Goal: Task Accomplishment & Management: Manage account settings

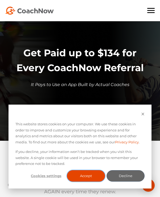
click at [86, 175] on button "Accept" at bounding box center [86, 176] width 38 height 11
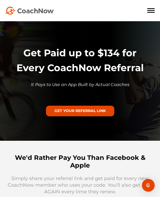
click at [151, 9] on div at bounding box center [150, 10] width 7 height 5
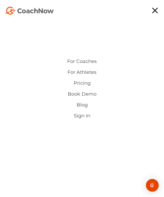
click at [79, 116] on link "Sign In" at bounding box center [82, 116] width 122 height 6
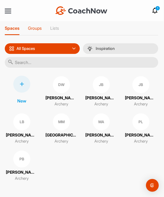
click at [36, 28] on p "Groups" at bounding box center [35, 28] width 14 height 5
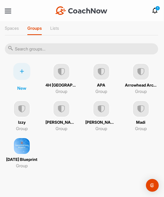
click at [137, 78] on img at bounding box center [141, 71] width 17 height 17
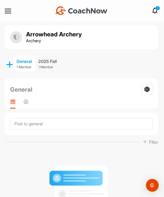
click at [9, 65] on icon at bounding box center [9, 64] width 7 height 7
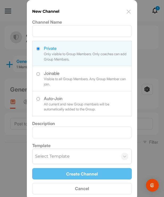
click at [127, 14] on img at bounding box center [129, 12] width 6 height 6
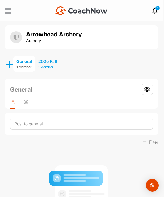
click at [50, 68] on p "1 Member" at bounding box center [47, 67] width 19 height 5
click at [26, 105] on div "Channel Members" at bounding box center [25, 104] width 5 height 10
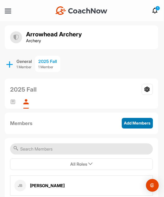
click at [125, 123] on span "Add Members" at bounding box center [137, 123] width 27 height 5
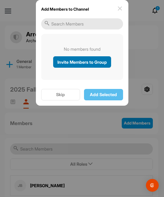
click at [78, 62] on span "Invite Members to Group" at bounding box center [82, 62] width 50 height 5
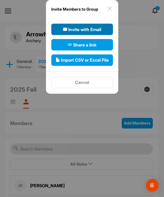
click at [83, 27] on span "Invite with Email" at bounding box center [82, 29] width 38 height 6
select select"] "player"
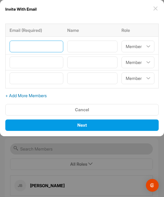
click at [32, 47] on input"] "email" at bounding box center [37, 47] width 54 height 12
type input"] "[PERSON_NAME]"
type input"] "[EMAIL_ADDRESS][DOMAIN_NAME]"
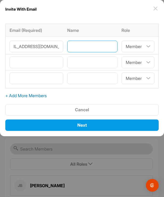
scroll to position [0, 0]
type input"] "R"
type input"] "[PERSON_NAME]"
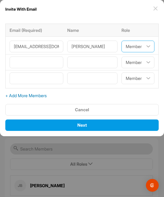
click at [144, 47] on select"] "Coach/Admin Member Viewer" at bounding box center [138, 47] width 33 height 12
click at [122, 41] on select"] "Coach/Admin Member Viewer" at bounding box center [138, 47] width 33 height 12
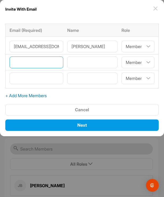
click at [22, 64] on input"] "email" at bounding box center [37, 63] width 54 height 12
type input"] "[EMAIL_ADDRESS][DOMAIN_NAME]"
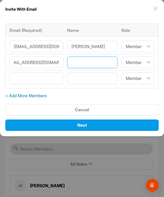
scroll to position [0, 0]
type input"] "[PERSON_NAME]"
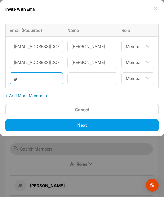
type input"] "g"
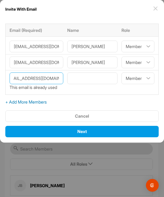
type input"] "[EMAIL_ADDRESS][DOMAIN_NAME]"
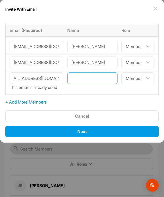
scroll to position [0, 0]
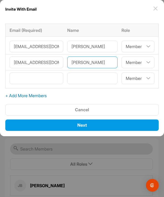
click at [86, 63] on input"] "[PERSON_NAME]" at bounding box center [92, 63] width 51 height 12
click at [91, 63] on input"] "[PERSON_NAME]" at bounding box center [92, 63] width 51 height 12
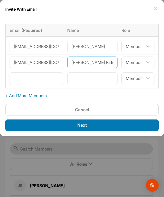
type input"] "[PERSON_NAME] Kids"
click at [85, 125] on span "Next" at bounding box center [82, 125] width 10 height 5
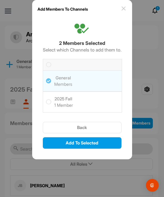
click at [48, 103] on icon at bounding box center [48, 102] width 5 height 5
click at [46, 100] on input "checkbox" at bounding box center [46, 100] width 0 height 0
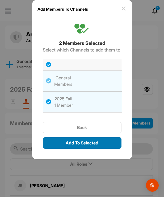
click at [83, 143] on span "Add To Selected" at bounding box center [82, 143] width 33 height 5
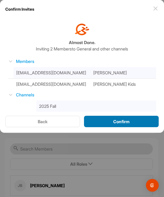
click at [113, 123] on span "Confirm" at bounding box center [121, 121] width 16 height 5
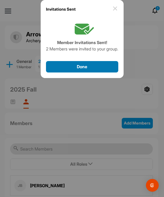
click at [82, 68] on span "Done" at bounding box center [82, 66] width 10 height 5
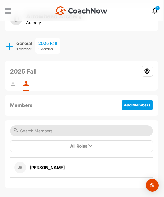
scroll to position [22, 0]
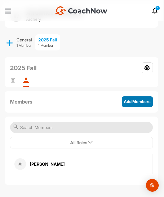
click at [130, 101] on span "Add Members" at bounding box center [137, 101] width 27 height 5
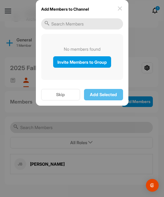
click at [61, 26] on input "text" at bounding box center [82, 23] width 82 height 11
type input "L"
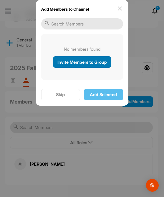
click at [71, 62] on span "Invite Members to Group" at bounding box center [82, 62] width 50 height 5
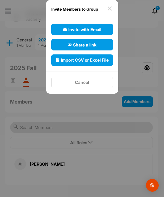
click at [112, 7] on img at bounding box center [110, 8] width 6 height 6
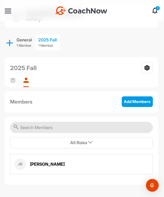
click at [41, 128] on input "text" at bounding box center [81, 127] width 143 height 11
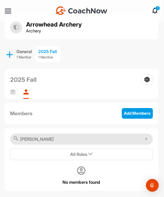
scroll to position [16, 0]
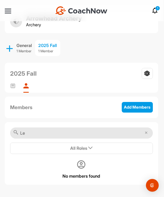
type input "L"
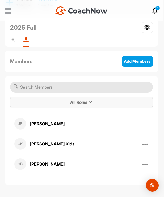
scroll to position [0, 0]
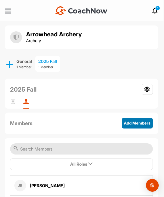
click at [135, 127] on button "Add Members" at bounding box center [137, 123] width 31 height 11
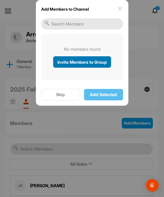
click at [88, 63] on span "Invite Members to Group" at bounding box center [82, 62] width 50 height 5
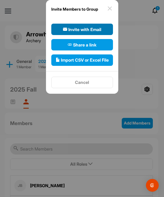
click at [73, 28] on span "Invite with Email" at bounding box center [82, 29] width 38 height 6
select select"] "player"
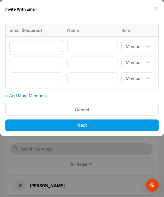
click at [11, 46] on input"] "email" at bounding box center [37, 47] width 54 height 12
type input"] "[EMAIL_ADDRESS][DOMAIN_NAME]"
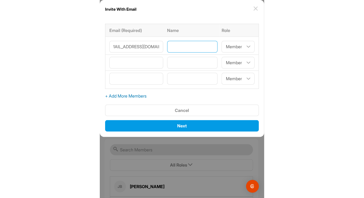
scroll to position [0, 0]
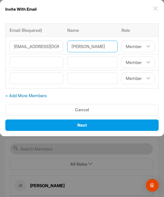
type input"] "[PERSON_NAME]"
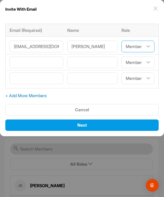
click at [144, 49] on select"] "Coach/Admin Member Viewer" at bounding box center [138, 47] width 33 height 12
select select"] "coach"
click at [122, 41] on select"] "Coach/Admin Member Viewer" at bounding box center [138, 47] width 33 height 12
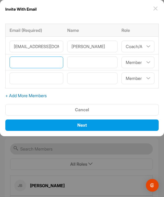
click at [42, 64] on input"] "email" at bounding box center [37, 63] width 54 height 12
type input"] "I"
type input"] "[EMAIL_ADDRESS][DOMAIN_NAME]"
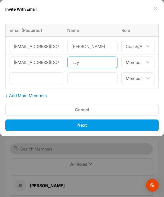
type input"] "Izzy"
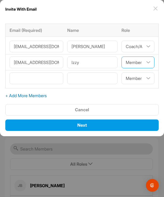
click at [131, 63] on select"] "Coach/Admin Member Viewer" at bounding box center [138, 63] width 33 height 12
select select"] "coach"
click at [122, 57] on select"] "Coach/Admin Member Viewer" at bounding box center [138, 63] width 33 height 12
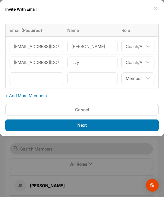
click at [89, 127] on div "Next" at bounding box center [82, 125] width 145 height 6
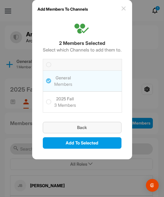
click at [81, 132] on button "Back" at bounding box center [82, 127] width 79 height 11
select select"] "player"
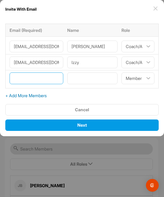
click at [23, 79] on input"] "email" at bounding box center [37, 79] width 54 height 12
type input"] "Angel"
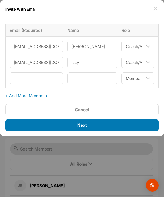
click at [83, 126] on span "Next" at bounding box center [82, 125] width 10 height 5
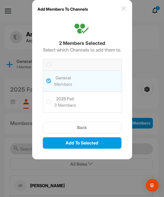
click at [58, 105] on h6 "3 Members" at bounding box center [65, 105] width 22 height 6
click at [46, 100] on input "checkbox" at bounding box center [46, 100] width 0 height 0
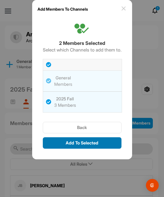
click at [85, 143] on span "Add To Selected" at bounding box center [82, 143] width 33 height 5
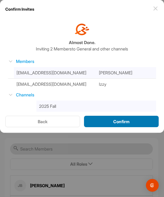
click at [115, 124] on div "Confirm" at bounding box center [121, 122] width 66 height 6
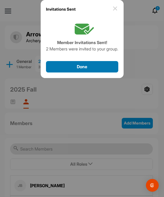
click at [83, 69] on span "Done" at bounding box center [82, 66] width 10 height 5
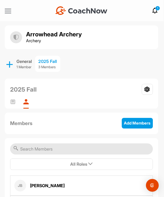
click at [8, 12] on div at bounding box center [8, 11] width 6 height 4
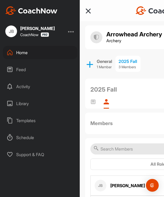
click at [16, 52] on div "Home" at bounding box center [40, 52] width 75 height 13
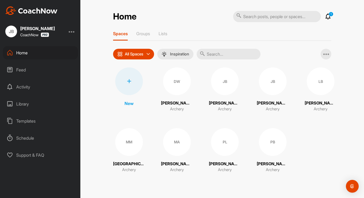
click at [20, 102] on div "Library" at bounding box center [40, 103] width 75 height 13
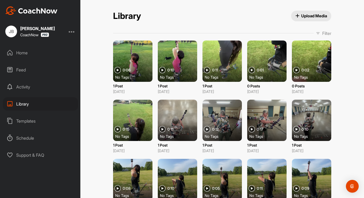
click at [131, 65] on div at bounding box center [132, 60] width 39 height 41
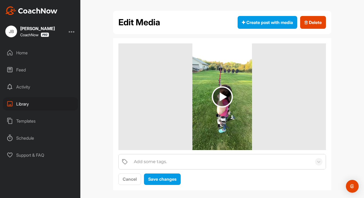
scroll to position [5, 0]
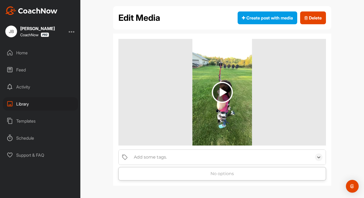
click at [154, 158] on div "Add some tags." at bounding box center [150, 157] width 33 height 6
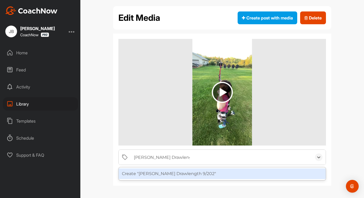
type input "[PERSON_NAME] Drawlength 9/2025"
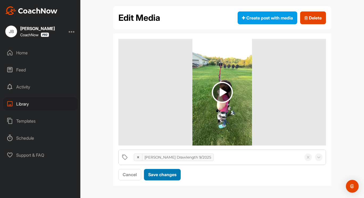
click at [164, 172] on span "Save changes" at bounding box center [162, 174] width 28 height 5
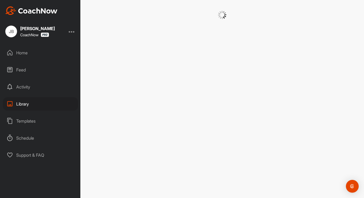
scroll to position [0, 0]
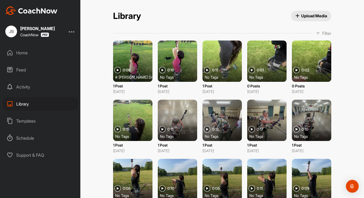
click at [15, 68] on div "Feed" at bounding box center [40, 69] width 75 height 13
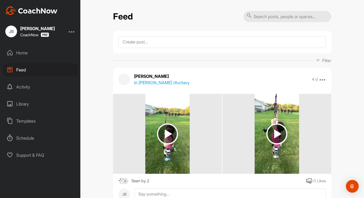
click at [21, 86] on div "Activity" at bounding box center [40, 86] width 75 height 13
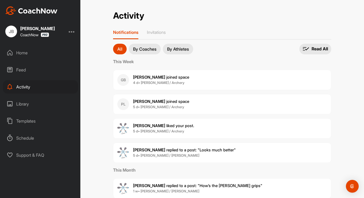
click at [148, 77] on span "Greta B. joined space" at bounding box center [161, 77] width 56 height 5
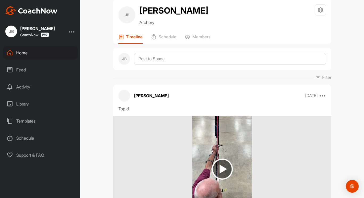
scroll to position [11, 0]
click at [199, 38] on p "Members" at bounding box center [201, 36] width 18 height 5
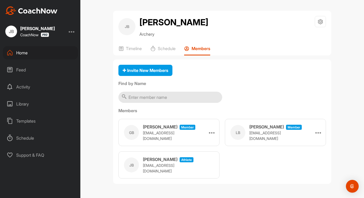
click at [151, 136] on p "[EMAIL_ADDRESS][DOMAIN_NAME]" at bounding box center [169, 135] width 53 height 11
click at [154, 127] on h3 "[PERSON_NAME]" at bounding box center [160, 126] width 35 height 6
click at [164, 47] on p "Schedule" at bounding box center [167, 48] width 18 height 5
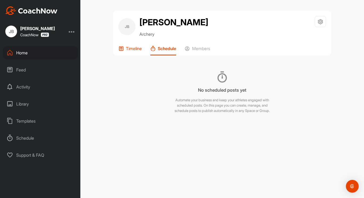
click at [133, 49] on p "Timeline" at bounding box center [134, 48] width 16 height 5
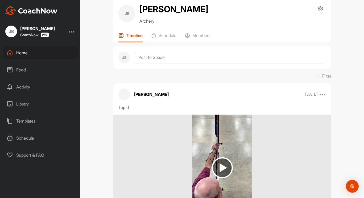
scroll to position [13, 0]
click at [322, 96] on icon at bounding box center [323, 94] width 6 height 6
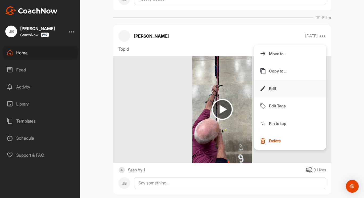
scroll to position [72, 0]
click at [270, 140] on p "Delete" at bounding box center [275, 141] width 12 height 6
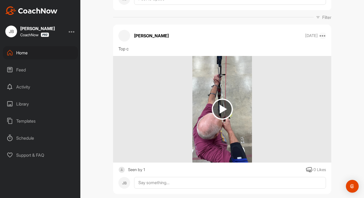
click at [321, 35] on icon at bounding box center [323, 35] width 6 height 6
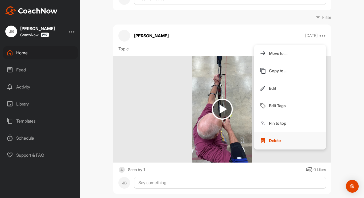
click at [269, 139] on p "Delete" at bounding box center [275, 141] width 12 height 6
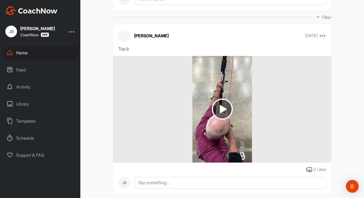
click at [322, 36] on icon at bounding box center [323, 35] width 6 height 6
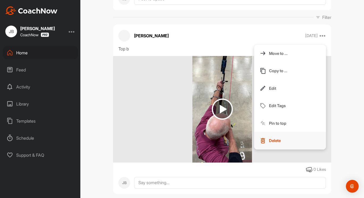
click at [269, 141] on p "Delete" at bounding box center [275, 141] width 12 height 6
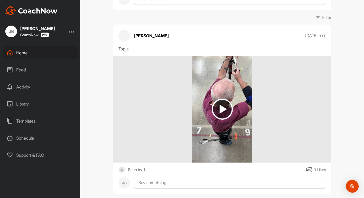
click at [322, 36] on icon at bounding box center [323, 35] width 6 height 6
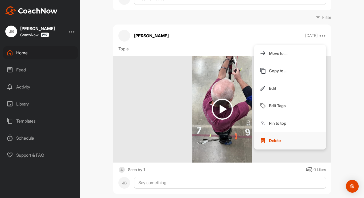
click at [269, 137] on button "Delete" at bounding box center [290, 141] width 72 height 18
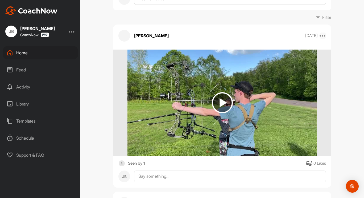
click at [322, 36] on icon at bounding box center [323, 35] width 6 height 6
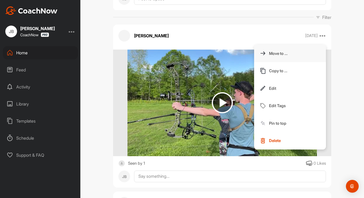
click at [275, 55] on p "Move to ..." at bounding box center [278, 54] width 19 height 6
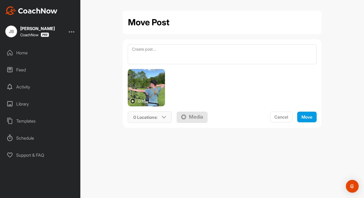
click at [163, 118] on icon at bounding box center [164, 117] width 4 height 4
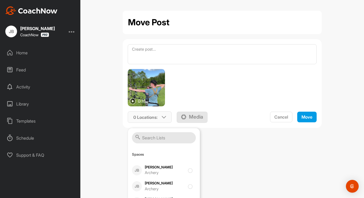
click at [152, 139] on input "text" at bounding box center [164, 137] width 64 height 11
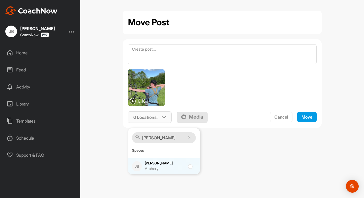
type input "Peter"
click at [162, 163] on div "Peter Beaudry Archery" at bounding box center [165, 165] width 40 height 11
checkbox input "true"
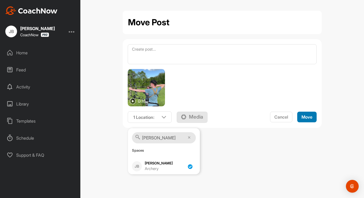
click at [309, 118] on span "Move" at bounding box center [307, 116] width 11 height 5
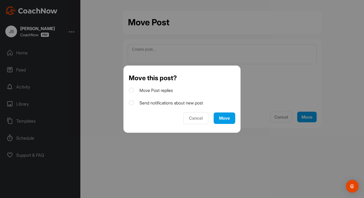
click at [148, 90] on label "Move Post replies" at bounding box center [151, 91] width 44 height 6
click at [132, 90] on input "Move Post replies" at bounding box center [130, 88] width 3 height 3
checkbox input "true"
click at [223, 120] on div "Move" at bounding box center [224, 118] width 11 height 6
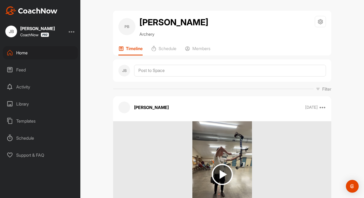
click at [22, 52] on div "Home" at bounding box center [40, 52] width 75 height 13
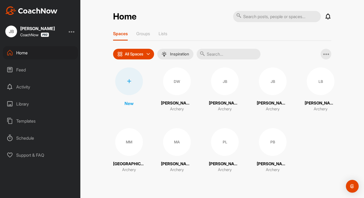
click at [19, 71] on div "Feed" at bounding box center [40, 69] width 75 height 13
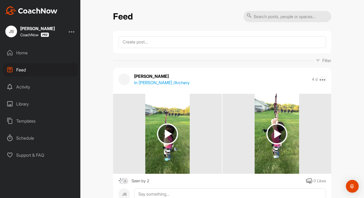
click at [322, 79] on icon at bounding box center [323, 79] width 6 height 6
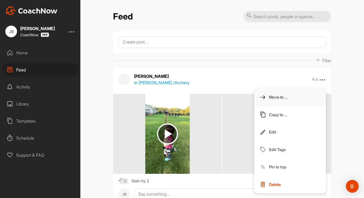
click at [280, 98] on p "Move to ..." at bounding box center [278, 97] width 19 height 6
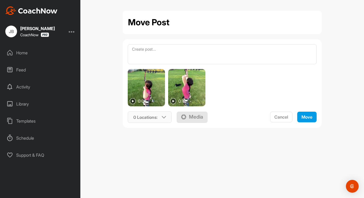
click at [164, 116] on icon at bounding box center [164, 117] width 4 height 4
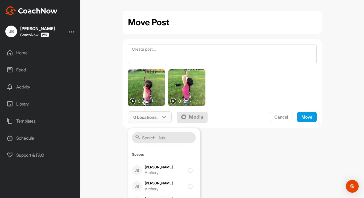
click at [151, 138] on input "text" at bounding box center [164, 137] width 64 height 11
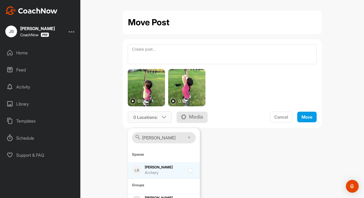
type input "[PERSON_NAME]"
click at [179, 167] on div "LeeAna Burley Archery" at bounding box center [165, 169] width 40 height 11
checkbox input "true"
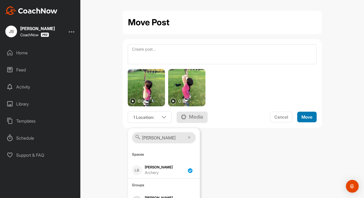
click at [307, 118] on span "Move" at bounding box center [307, 116] width 11 height 5
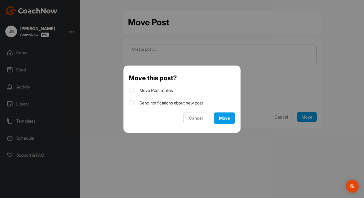
click at [158, 92] on label "Move Post replies" at bounding box center [151, 91] width 44 height 6
click at [132, 90] on input "Move Post replies" at bounding box center [130, 88] width 3 height 3
checkbox input "true"
click at [223, 119] on div "Move" at bounding box center [224, 118] width 11 height 6
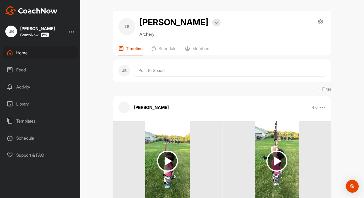
click at [20, 71] on div "Feed" at bounding box center [40, 69] width 75 height 13
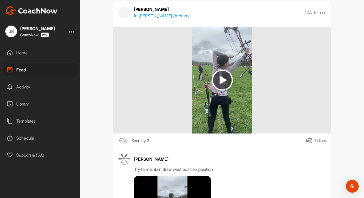
scroll to position [2889, 0]
click at [20, 88] on div "Activity" at bounding box center [40, 86] width 75 height 13
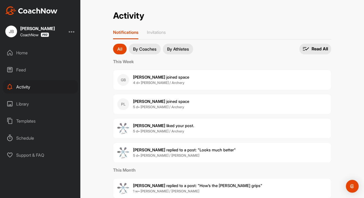
click at [22, 104] on div "Library" at bounding box center [40, 103] width 75 height 13
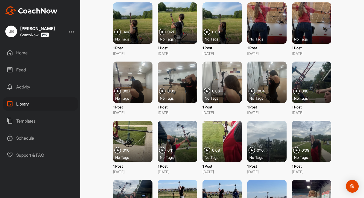
scroll to position [216, 0]
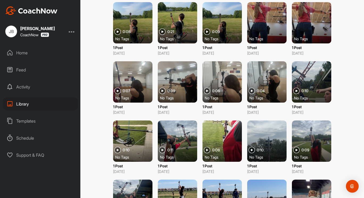
click at [158, 112] on p "Oct 17, 2024" at bounding box center [177, 112] width 39 height 6
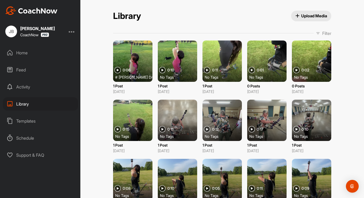
click at [19, 68] on div "Feed" at bounding box center [40, 69] width 75 height 13
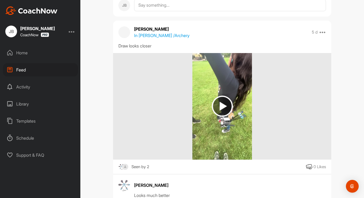
scroll to position [189, 0]
click at [22, 53] on div "Home" at bounding box center [40, 52] width 75 height 13
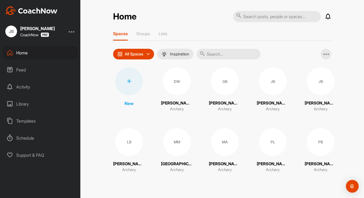
click at [25, 138] on div "Schedule" at bounding box center [40, 137] width 75 height 13
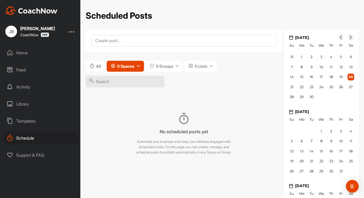
click at [135, 67] on button "0 Spaces" at bounding box center [125, 66] width 37 height 11
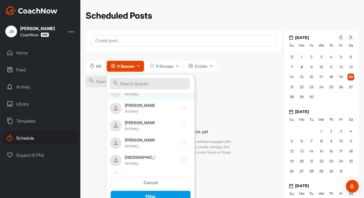
scroll to position [29, 0]
click at [146, 122] on div "Greta Benson Archery" at bounding box center [140, 125] width 30 height 12
checkbox input "true"
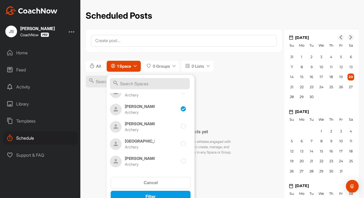
scroll to position [46, 0]
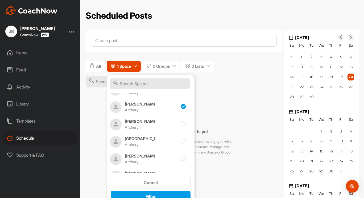
click at [146, 122] on div "LeeAna Burley Archery" at bounding box center [140, 124] width 30 height 12
checkbox input "true"
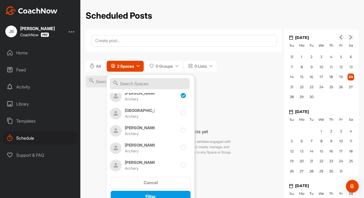
scroll to position [76, 0]
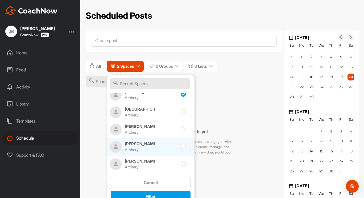
click at [145, 146] on div "Patricia Lewis Archery" at bounding box center [140, 147] width 30 height 12
checkbox input "true"
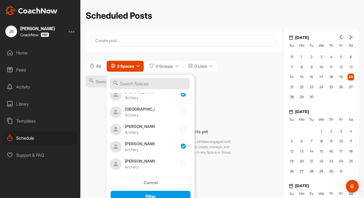
click at [234, 107] on div "No scheduled posts yet Automate your business and keep your athletes engaged wi…" at bounding box center [184, 134] width 196 height 66
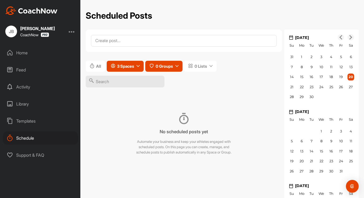
click at [177, 66] on button "0 Groups" at bounding box center [163, 66] width 37 height 11
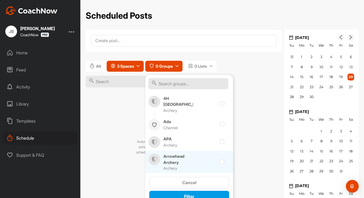
click at [171, 157] on div "Arrowhead Archery Archery" at bounding box center [178, 162] width 30 height 18
checkbox input "true"
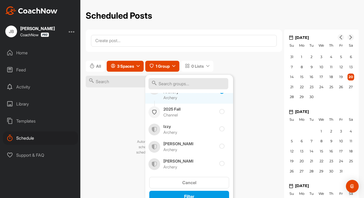
scroll to position [71, 0]
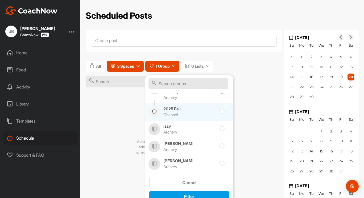
click at [208, 114] on div at bounding box center [213, 112] width 34 height 12
checkbox input "true"
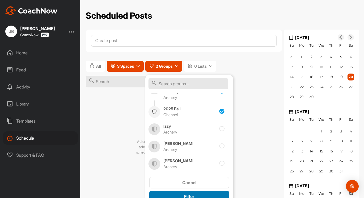
click at [186, 195] on span "Filter" at bounding box center [189, 195] width 10 height 5
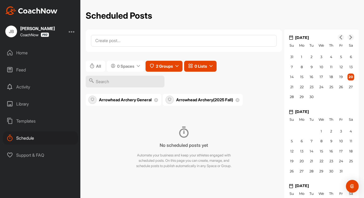
click at [207, 68] on span "0 Lists" at bounding box center [201, 66] width 13 height 6
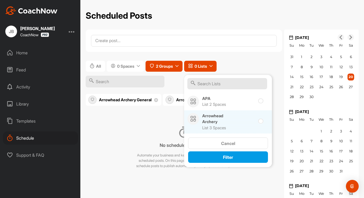
click at [212, 120] on div "Arrowhead Archery List 3 Spaces" at bounding box center [217, 122] width 30 height 18
checkbox input "true"
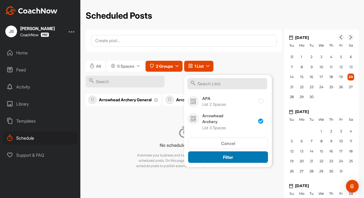
click at [232, 158] on span "Filter" at bounding box center [228, 156] width 10 height 5
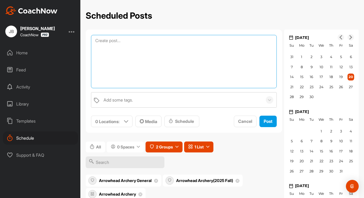
click at [122, 41] on textarea at bounding box center [184, 61] width 186 height 53
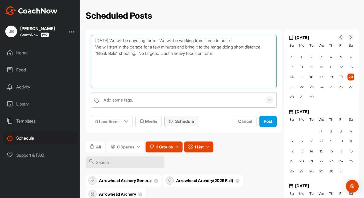
type textarea "Monday We will be covering form. We will be working from "toes to nose". We wil…"
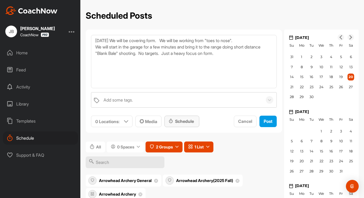
click at [184, 124] on div "Schedule" at bounding box center [182, 121] width 26 height 6
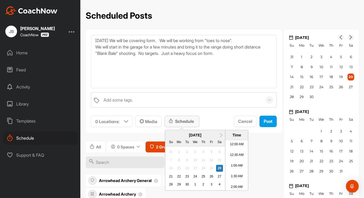
scroll to position [438, 0]
click at [173, 176] on div "21" at bounding box center [170, 176] width 7 height 7
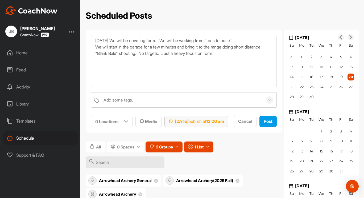
click at [219, 122] on div "Sep 21, 2025 publish at 12:00 am" at bounding box center [196, 121] width 55 height 6
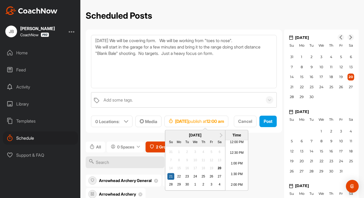
scroll to position [263, 0]
click at [233, 167] on li "1:30 PM" at bounding box center [236, 170] width 23 height 11
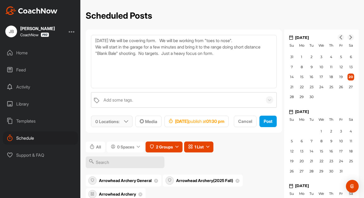
click at [126, 119] on icon at bounding box center [126, 121] width 4 height 4
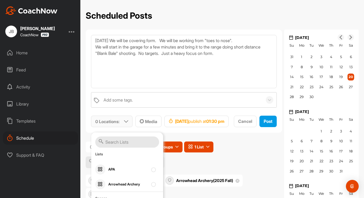
scroll to position [66, 0]
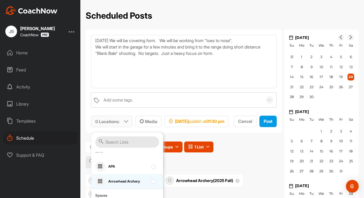
click at [151, 182] on div at bounding box center [154, 181] width 7 height 6
checkbox input "true"
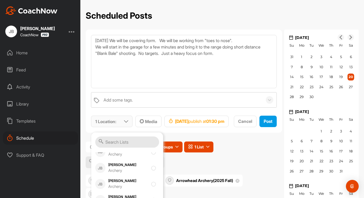
scroll to position [127, 0]
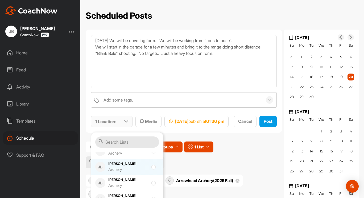
click at [151, 168] on div at bounding box center [154, 166] width 7 height 6
checkbox input "true"
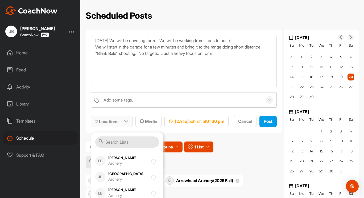
scroll to position [181, 0]
click at [151, 163] on div at bounding box center [154, 160] width 7 height 6
checkbox input "true"
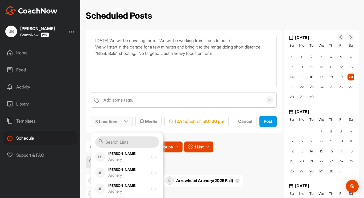
scroll to position [218, 0]
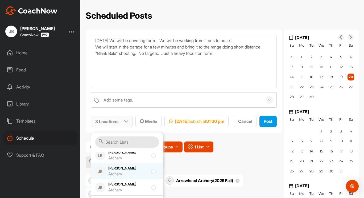
click at [151, 171] on input "checkbox" at bounding box center [152, 169] width 3 height 3
checkbox input "true"
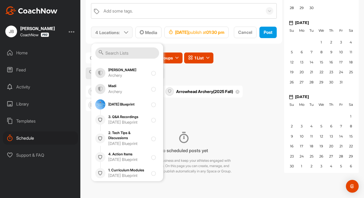
scroll to position [92, 0]
click at [236, 75] on div "All 0 Spaces 2 Groups 1 List" at bounding box center [184, 65] width 196 height 27
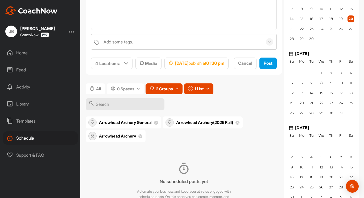
scroll to position [50, 0]
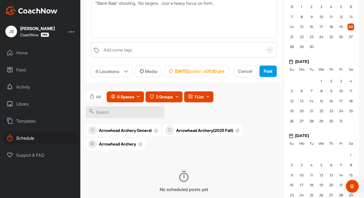
click at [137, 102] on button "0 Spaces" at bounding box center [125, 96] width 37 height 11
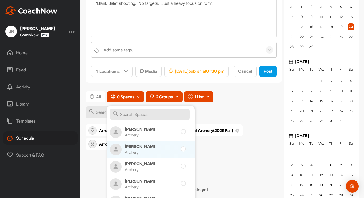
click at [181, 151] on icon at bounding box center [183, 148] width 5 height 5
checkbox input "true"
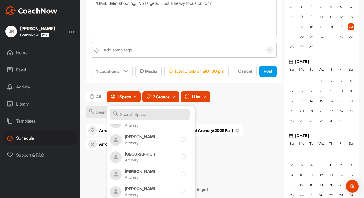
scroll to position [62, 0]
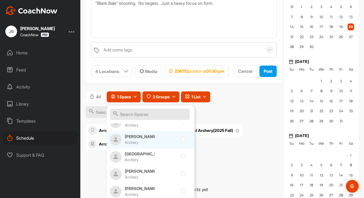
click at [181, 142] on icon at bounding box center [183, 138] width 5 height 5
checkbox input "true"
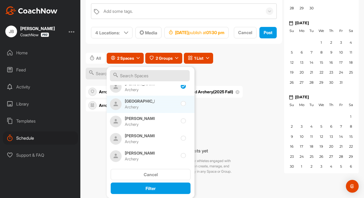
scroll to position [89, 0]
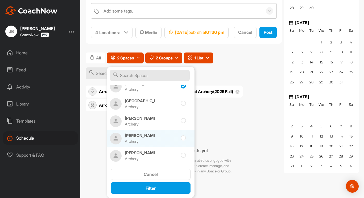
click at [181, 141] on icon at bounding box center [183, 137] width 5 height 5
checkbox input "true"
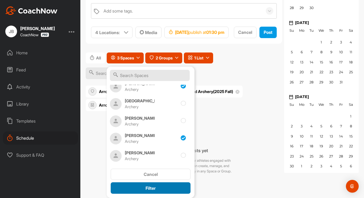
click at [149, 185] on span "Filter" at bounding box center [151, 187] width 10 height 5
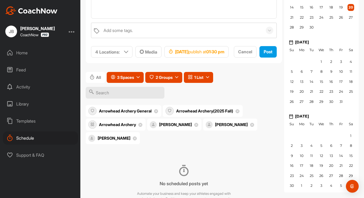
scroll to position [69, 0]
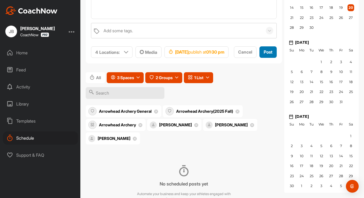
click at [264, 55] on span "Post" at bounding box center [268, 51] width 9 height 5
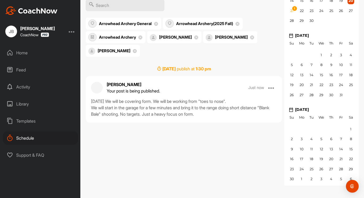
scroll to position [0, 0]
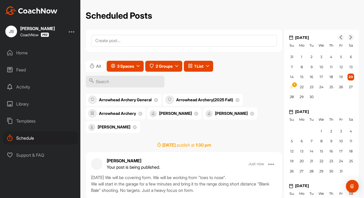
click at [19, 71] on div "Feed" at bounding box center [40, 69] width 75 height 13
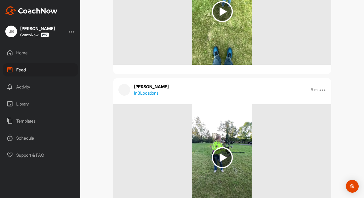
scroll to position [264, 0]
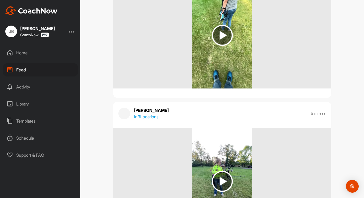
click at [20, 87] on div "Activity" at bounding box center [40, 86] width 75 height 13
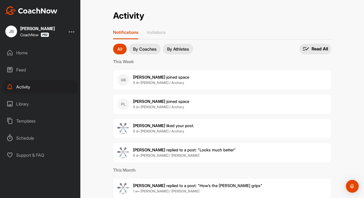
click at [160, 75] on span "Greta B. joined space" at bounding box center [161, 77] width 56 height 5
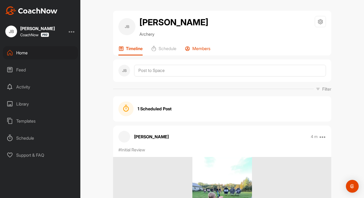
click at [207, 47] on p "Members" at bounding box center [201, 48] width 18 height 5
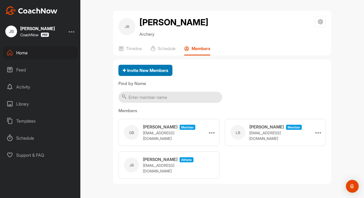
click at [136, 73] on span "Invite New Members" at bounding box center [146, 70] width 46 height 5
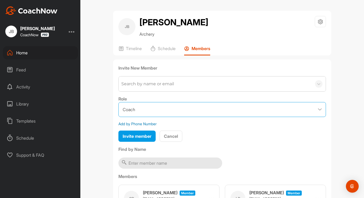
click at [165, 110] on select "Coach Member" at bounding box center [222, 109] width 208 height 15
select select "contributor"
click at [118, 102] on select "Coach Member" at bounding box center [222, 109] width 208 height 15
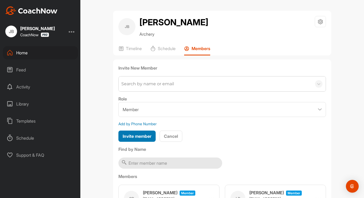
click at [129, 134] on span "Invite member" at bounding box center [137, 135] width 29 height 5
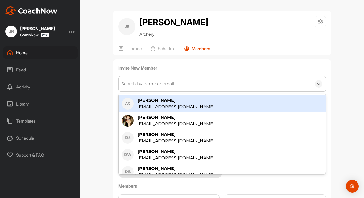
click at [135, 86] on div "Search by name or email" at bounding box center [147, 84] width 53 height 6
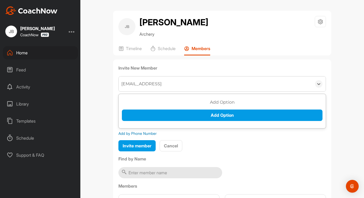
type input "angelvd64@gmail.com"
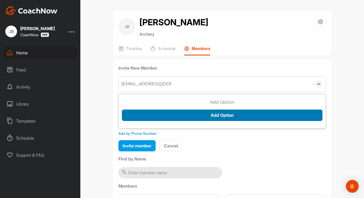
click at [223, 118] on button "Add Option" at bounding box center [222, 114] width 201 height 11
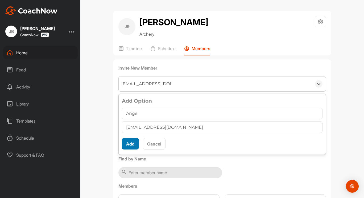
type input "Angel"
click at [133, 141] on button "Add" at bounding box center [130, 143] width 17 height 11
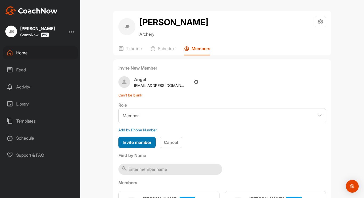
click at [135, 143] on span "Invite member" at bounding box center [137, 141] width 29 height 5
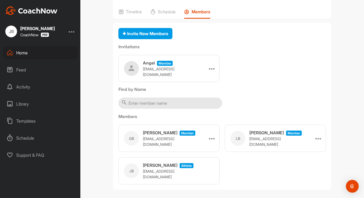
scroll to position [41, 0]
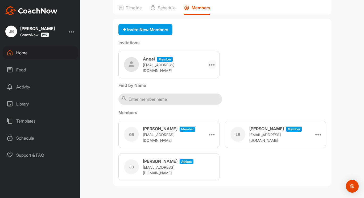
click at [211, 66] on icon at bounding box center [212, 64] width 6 height 6
click at [274, 62] on div "Angel Member angelvd64@gmail.com Edit Re-send Delete Copy Link" at bounding box center [222, 64] width 208 height 27
